Goal: Transaction & Acquisition: Purchase product/service

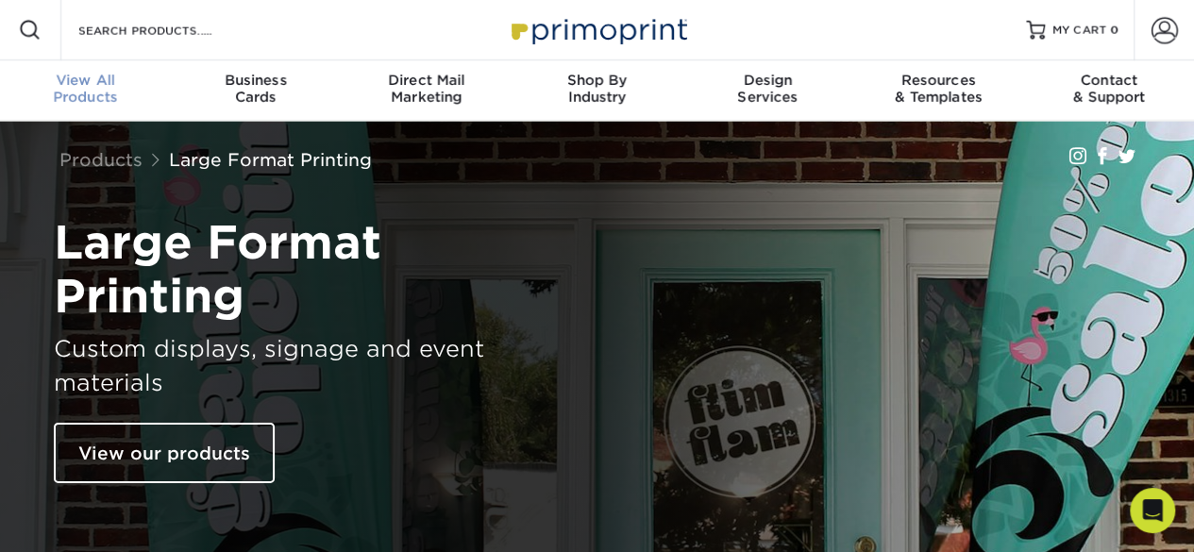
click at [84, 97] on div "View All Products" at bounding box center [85, 89] width 171 height 34
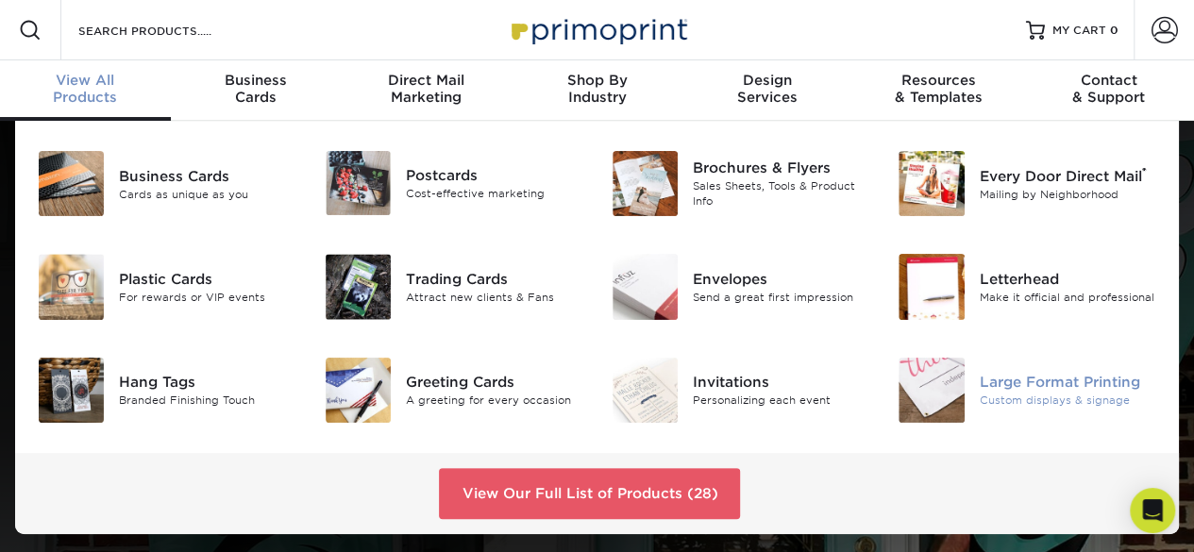
click at [927, 377] on img at bounding box center [930, 390] width 65 height 65
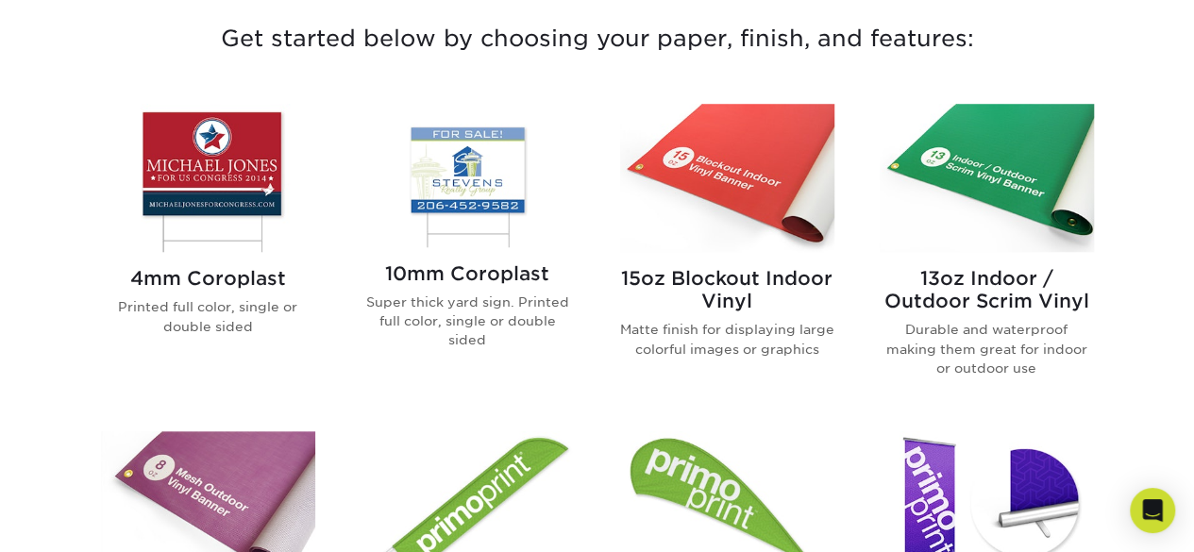
scroll to position [734, 0]
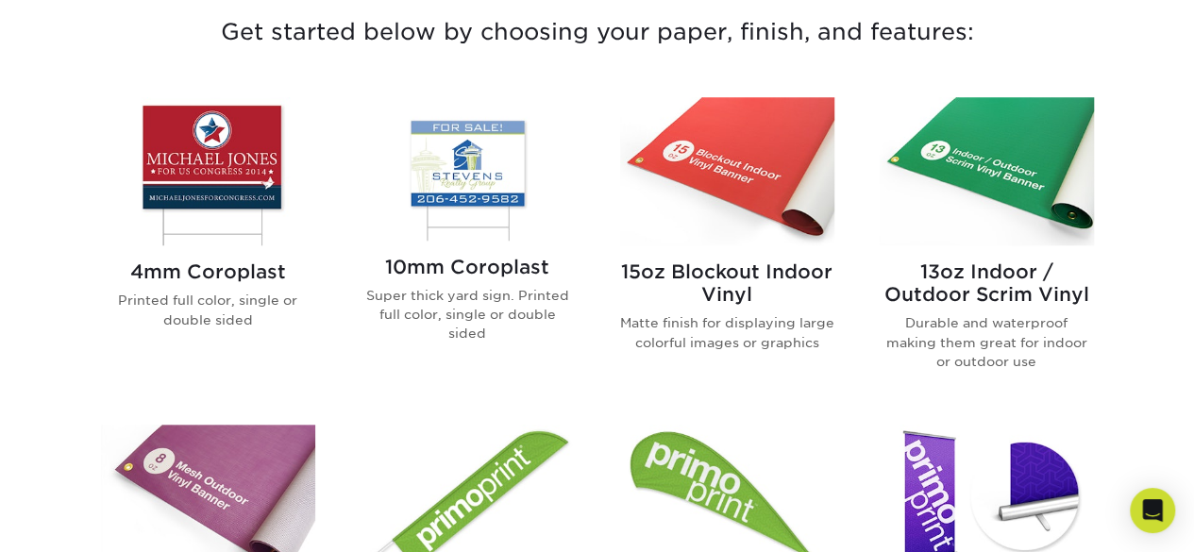
click at [1017, 176] on img at bounding box center [986, 171] width 214 height 148
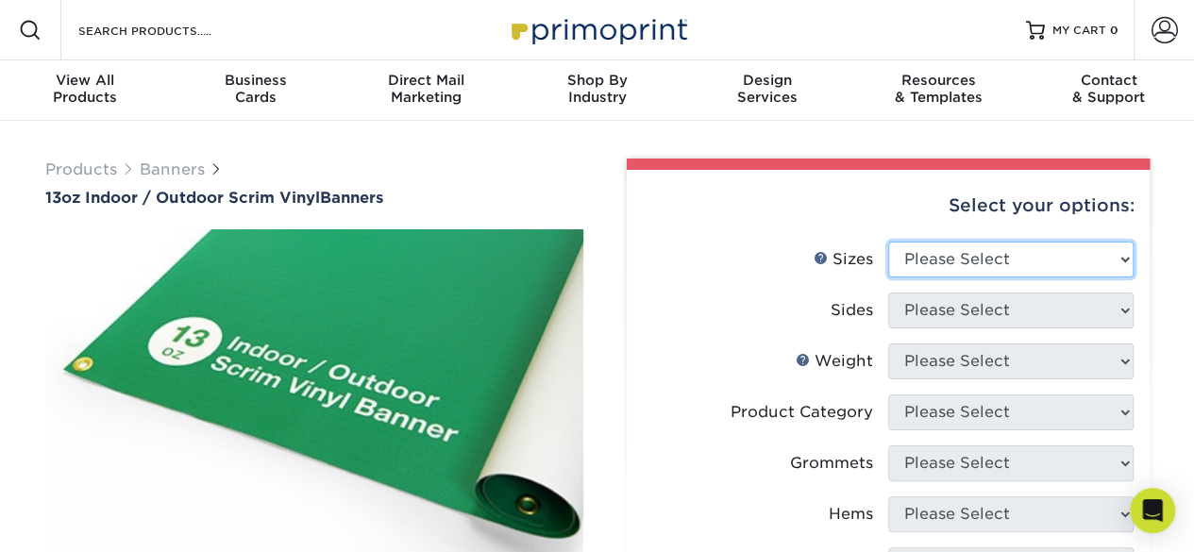
click at [1038, 259] on select "Please Select 24" x 36" 24" x 48" 36" x 48" 36" x 60" 36" x 72" 36" x 96" 36" x…" at bounding box center [1010, 260] width 245 height 36
select select "24.00x36.00"
click at [888, 242] on select "Please Select 24" x 36" 24" x 48" 36" x 48" 36" x 60" 36" x 72" 36" x 96" 36" x…" at bounding box center [1010, 260] width 245 height 36
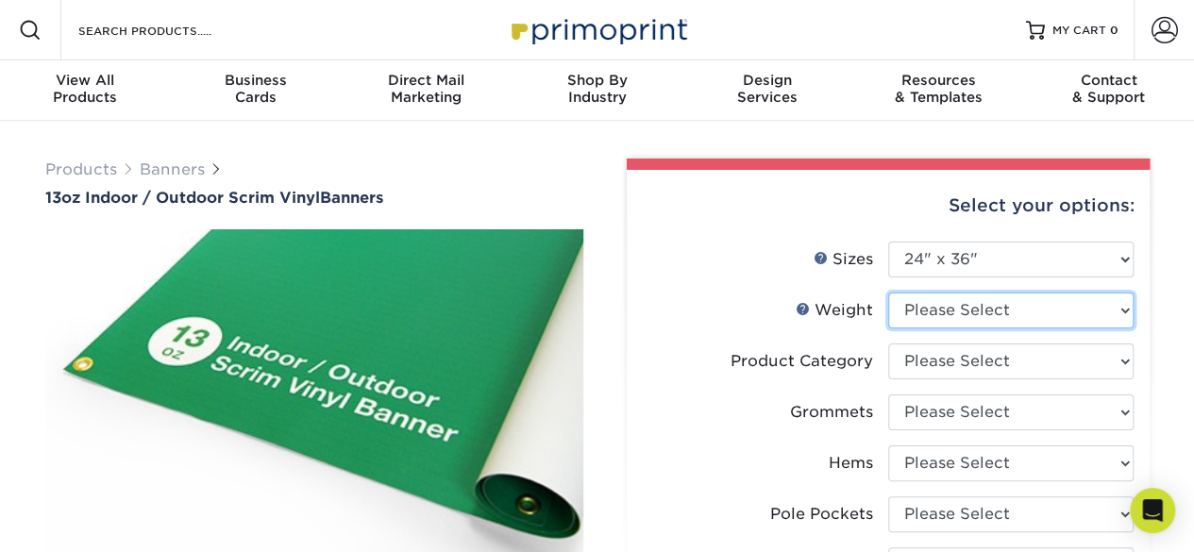
click at [1013, 300] on select "Please Select 13OZ" at bounding box center [1010, 311] width 245 height 36
select select "13OZ"
click at [888, 293] on select "Please Select 13OZ" at bounding box center [1010, 311] width 245 height 36
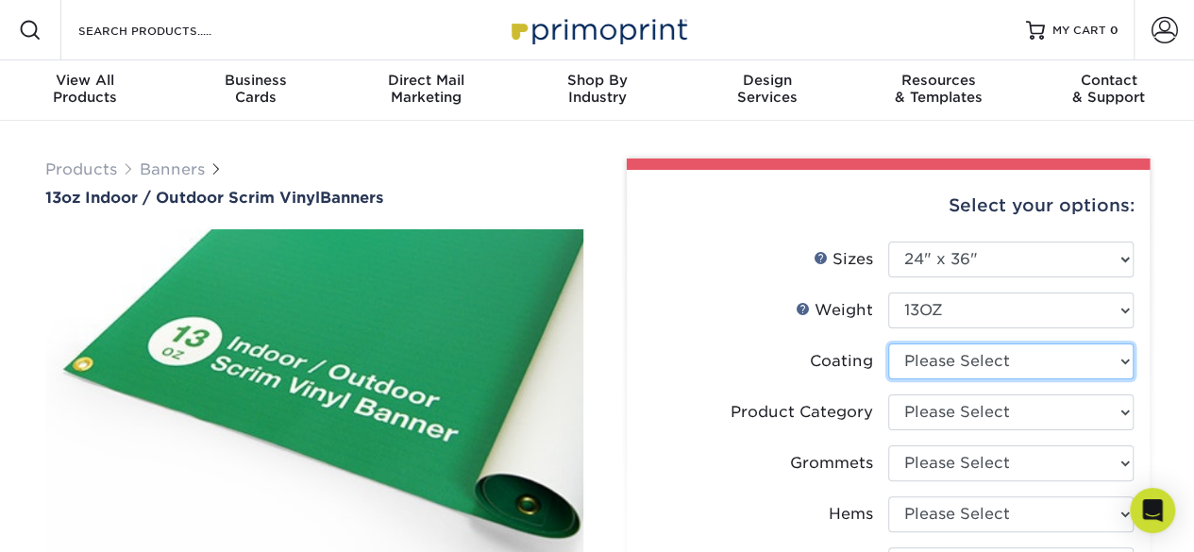
click at [995, 364] on select at bounding box center [1010, 361] width 245 height 36
select select "3e7618de-abca-4bda-9f97-8b9129e913d8"
click at [888, 343] on select at bounding box center [1010, 361] width 245 height 36
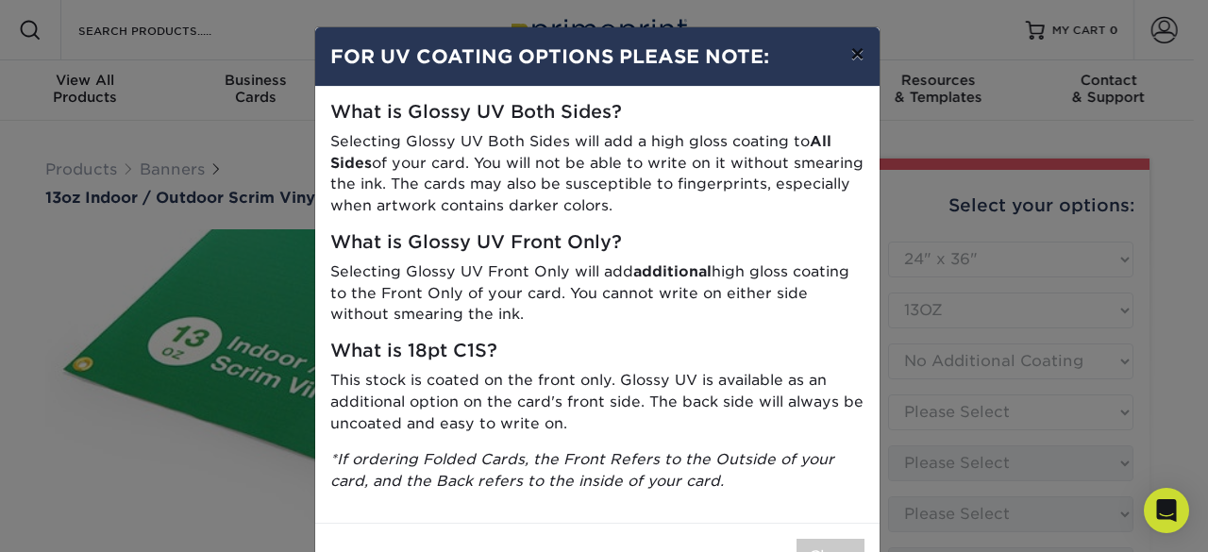
click at [852, 59] on button "×" at bounding box center [856, 53] width 43 height 53
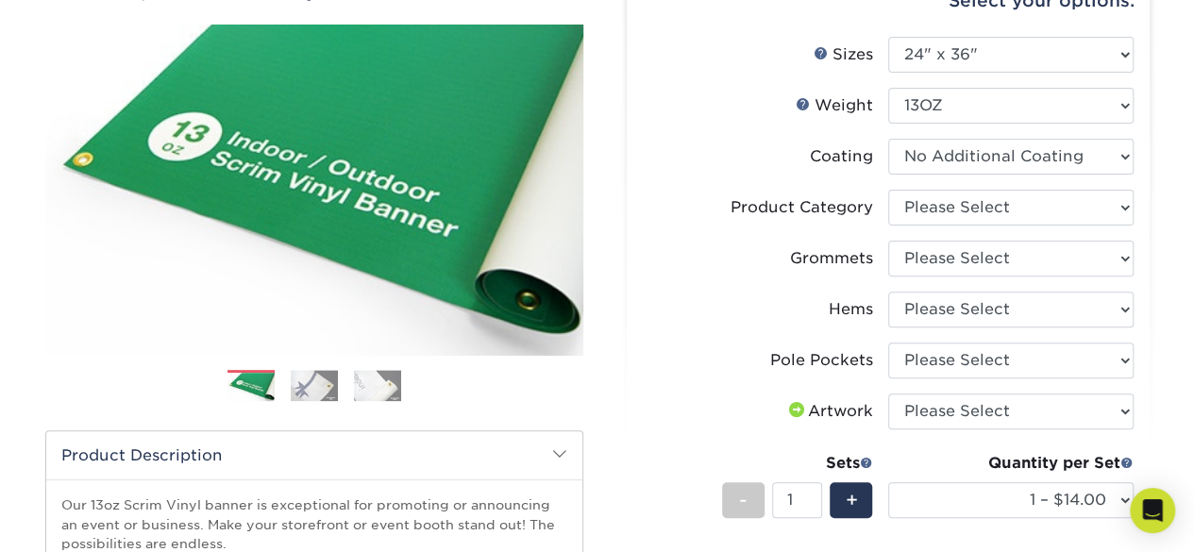
scroll to position [187, 0]
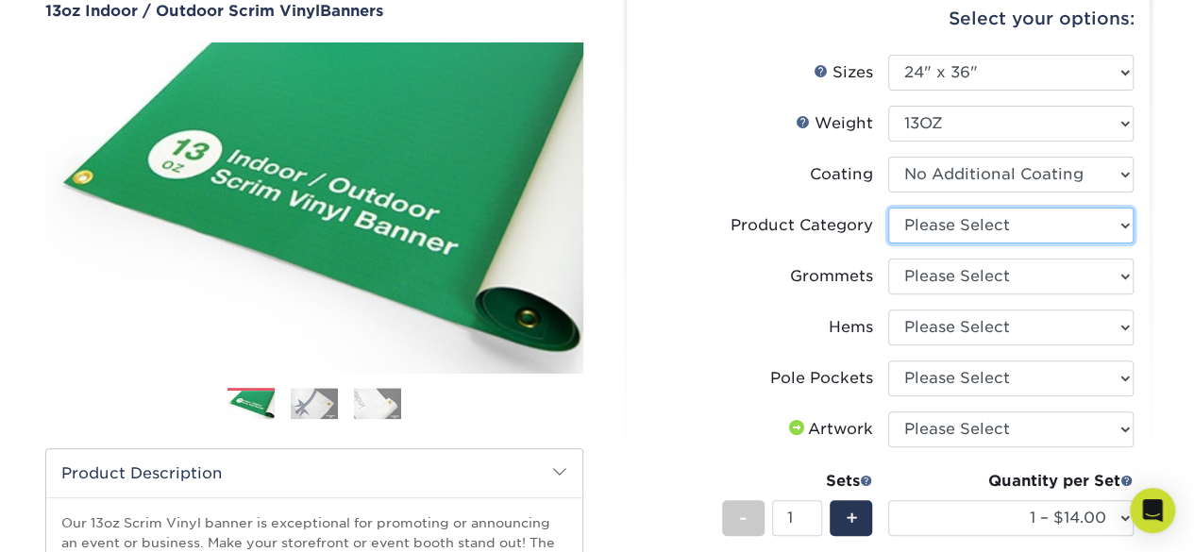
click at [1014, 225] on select "Please Select 13oz Scrim Vinyl Banner - Matte" at bounding box center [1010, 226] width 245 height 36
select select "bb192c35-bb20-422d-b6fe-0c7f48e5aa48"
click at [888, 208] on select "Please Select 13oz Scrim Vinyl Banner - Matte" at bounding box center [1010, 226] width 245 height 36
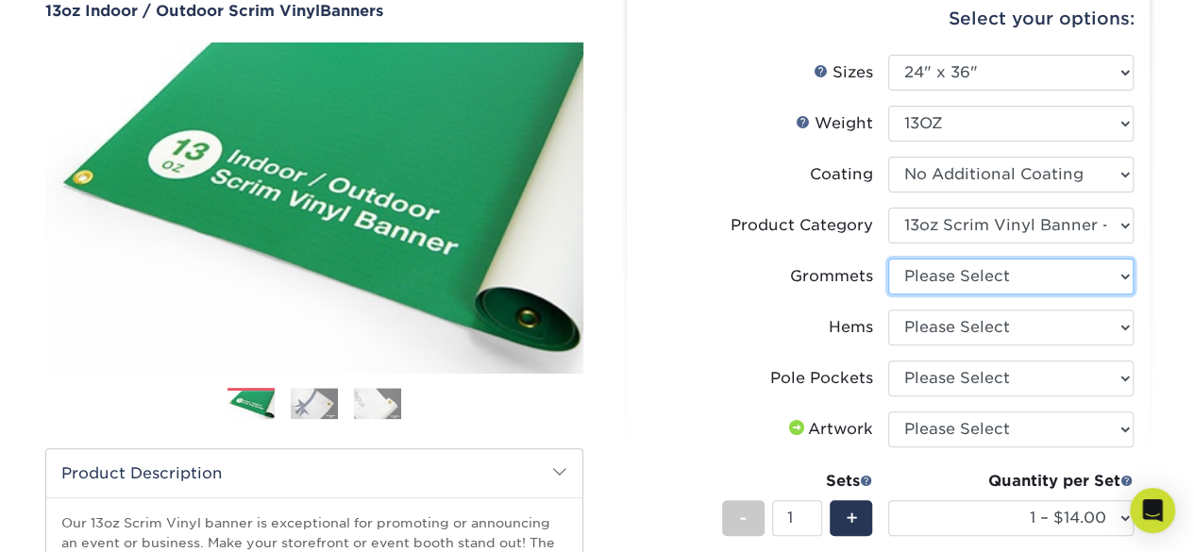
click at [1019, 275] on select "Please Select No Grommets Yes, Grommet All 4 Corners Yes, Grommets Every 1 ft. …" at bounding box center [1010, 277] width 245 height 36
select select "ce33bba6-a87b-4293-934d-6f372bdce3e6"
click at [888, 259] on select "Please Select No Grommets Yes, Grommet All 4 Corners Yes, Grommets Every 1 ft. …" at bounding box center [1010, 277] width 245 height 36
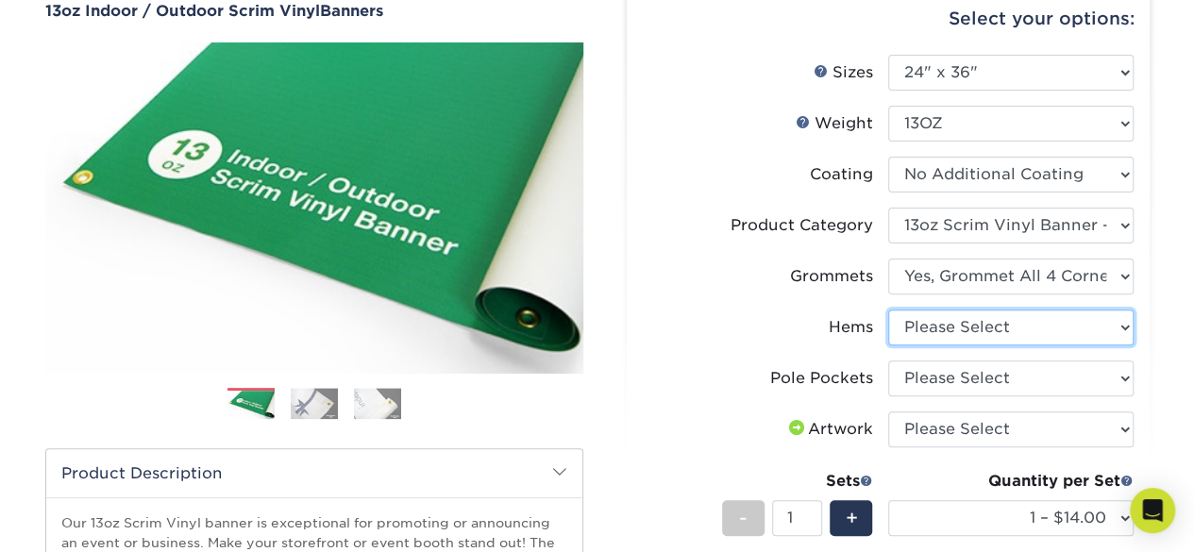
click at [996, 335] on select "Please Select No Hems/Pole Pockets Yes, Hems Top and Bottom Only Yes, Hems All …" at bounding box center [1010, 328] width 245 height 36
select select "799b34bf-ff99-4291-b254-51157b744628"
click at [888, 310] on select "Please Select No Hems/Pole Pockets Yes, Hems Top and Bottom Only Yes, Hems All …" at bounding box center [1010, 328] width 245 height 36
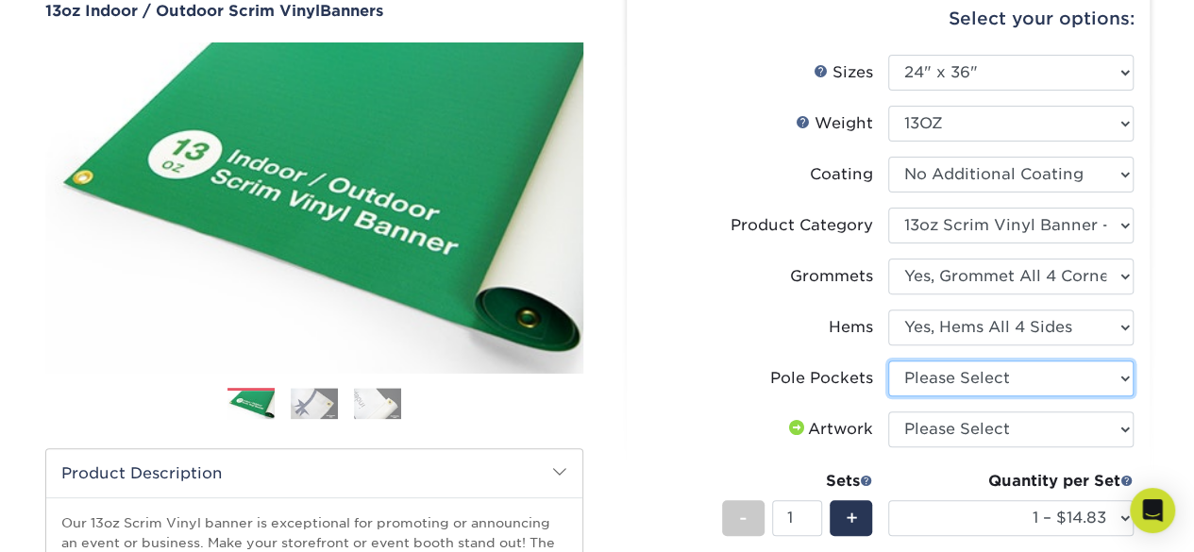
click at [963, 376] on select "Please Select No Pole Pockets 2 in. Left and Right 2 in. Top and Bottom 4 in. L…" at bounding box center [1010, 378] width 245 height 36
